Goal: Task Accomplishment & Management: Manage account settings

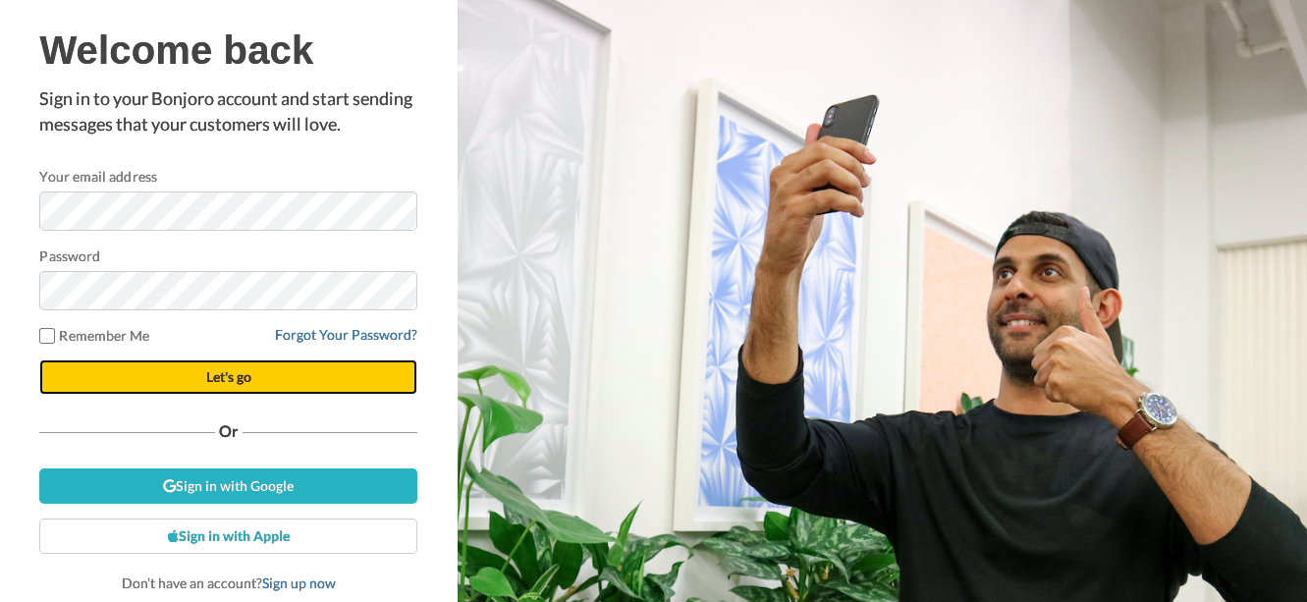
click at [243, 378] on span "Let's go" at bounding box center [228, 376] width 45 height 17
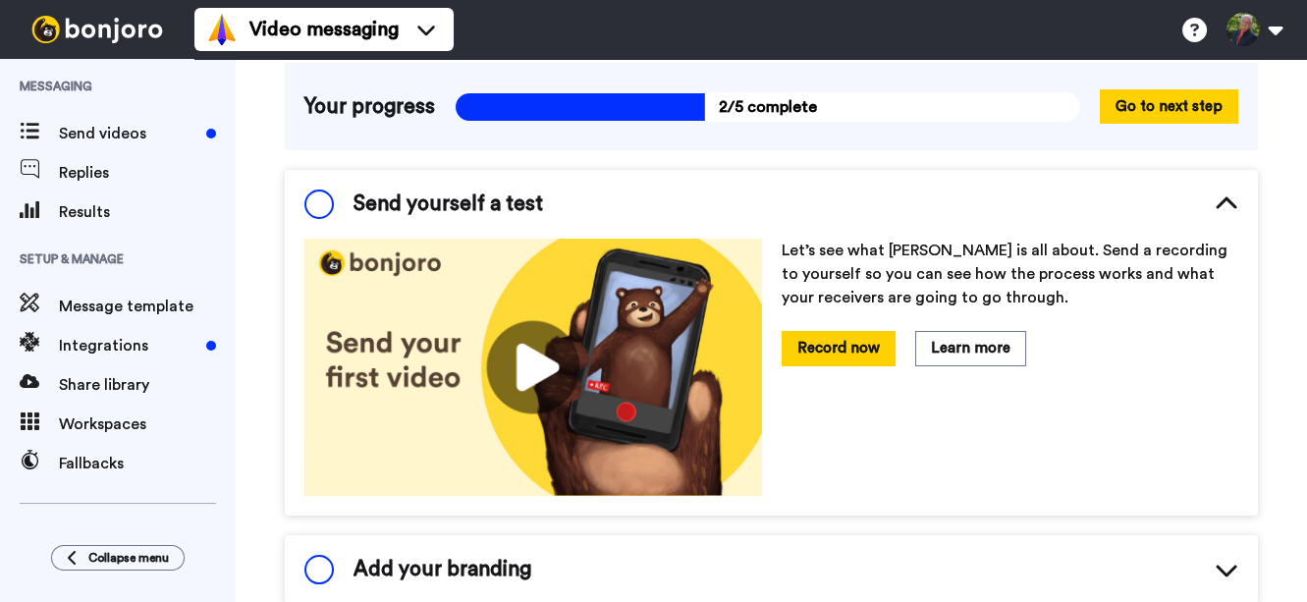
scroll to position [139, 0]
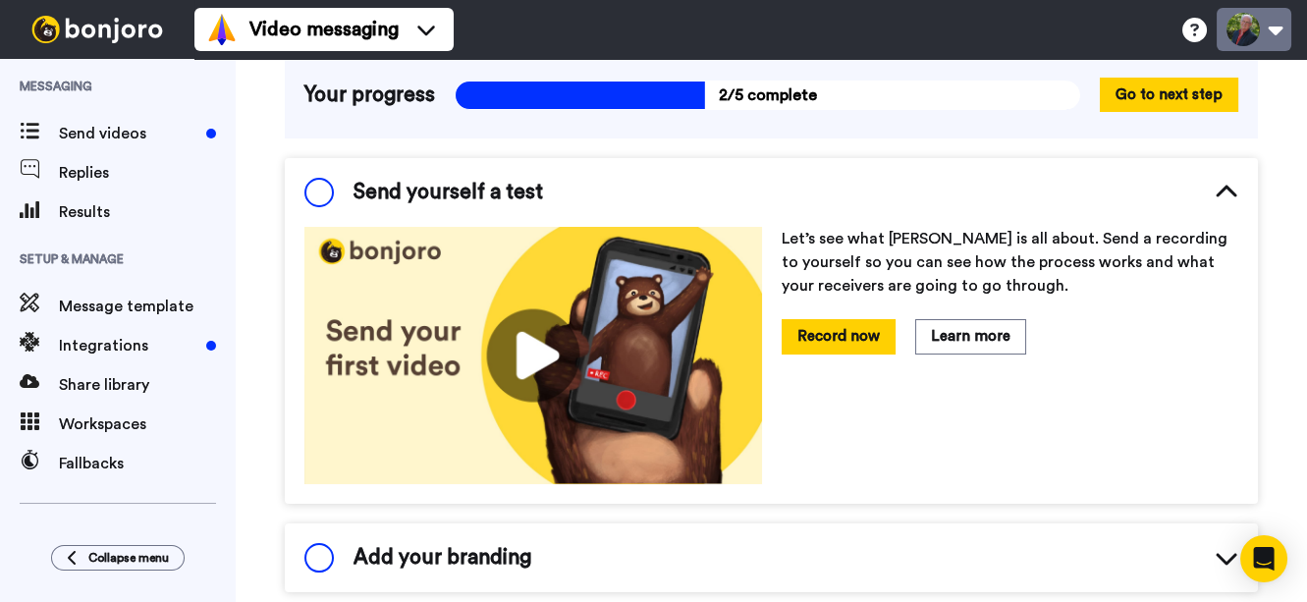
click at [1245, 27] on button at bounding box center [1254, 29] width 75 height 43
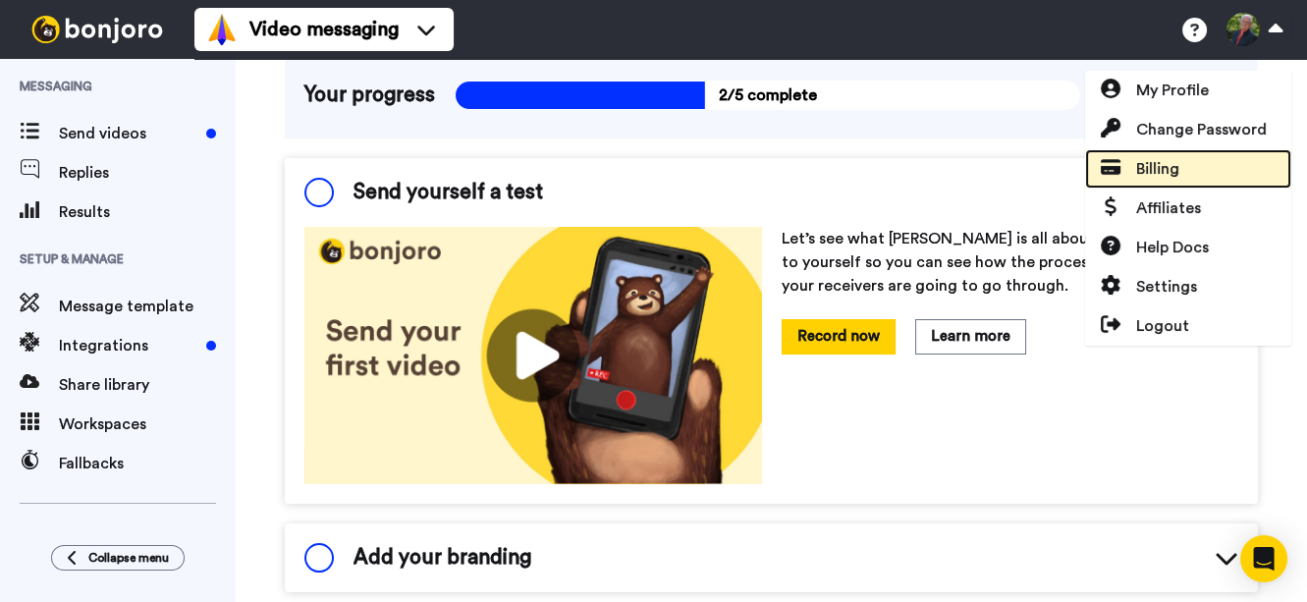
click at [1154, 164] on span "Billing" at bounding box center [1157, 169] width 43 height 24
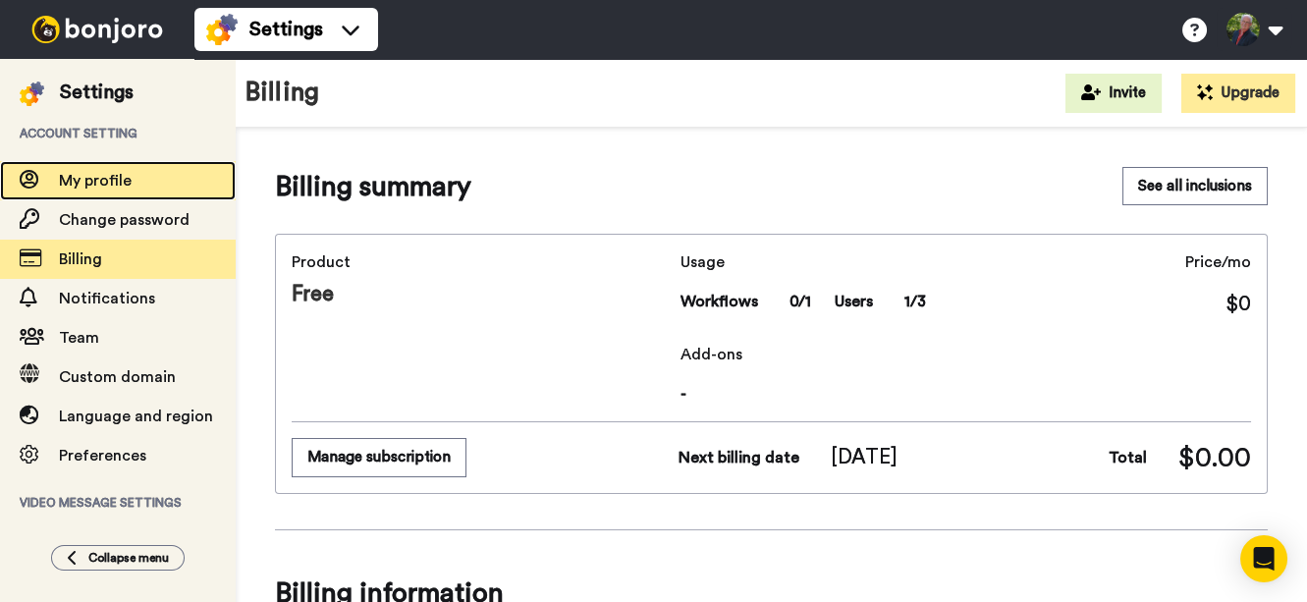
click at [91, 181] on span "My profile" at bounding box center [95, 181] width 73 height 16
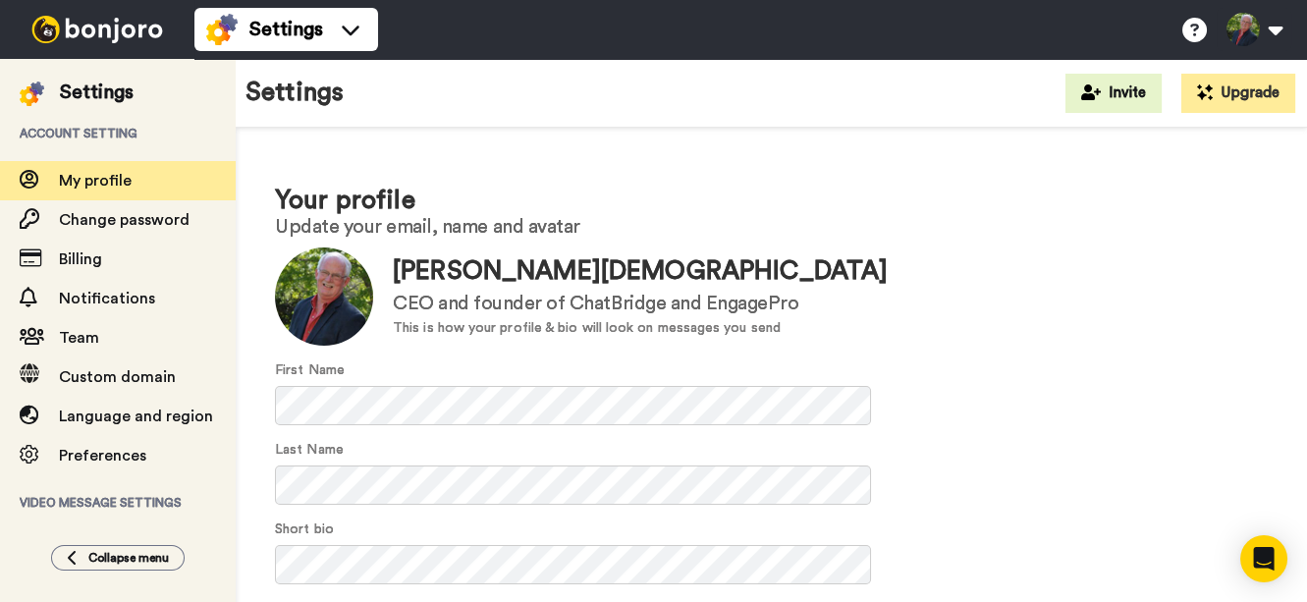
click at [605, 324] on div "This is how your profile & bio will look on messages you send" at bounding box center [640, 328] width 495 height 21
